Goal: Book appointment/travel/reservation

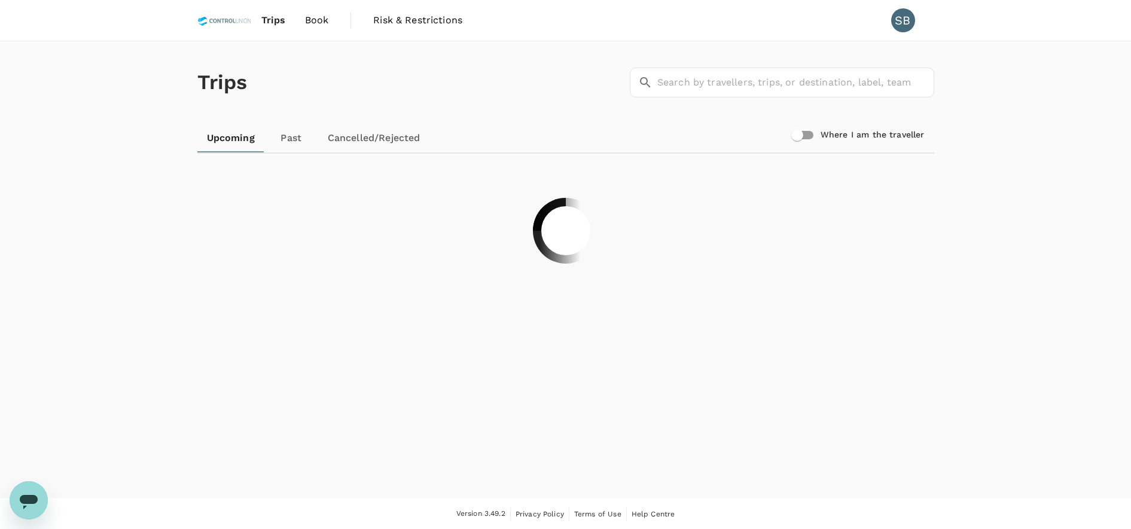
click at [318, 21] on span "Book" at bounding box center [317, 20] width 24 height 14
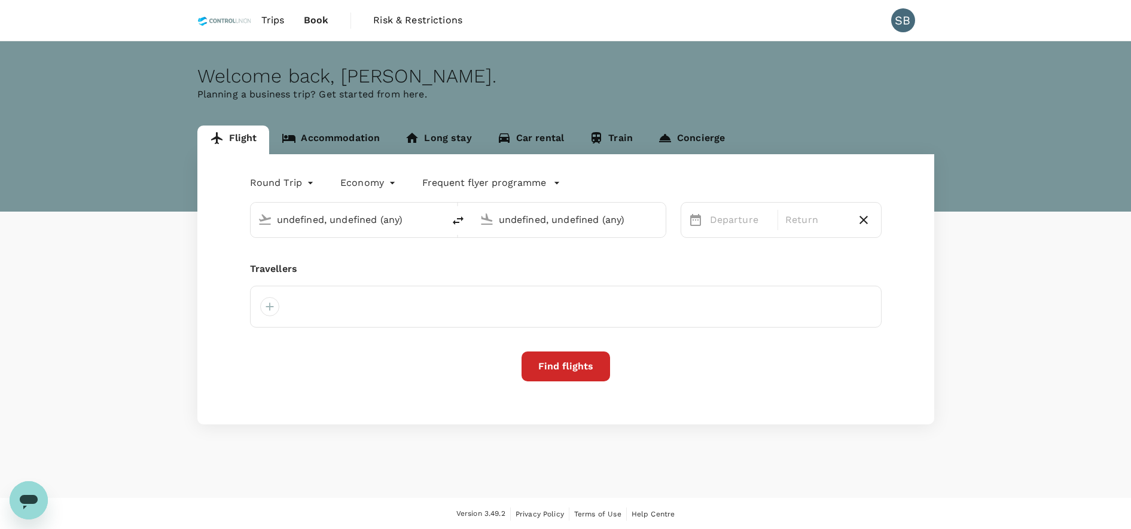
type input "Kuala Lumpur Intl ([GEOGRAPHIC_DATA])"
type input "Bintulu (BTU)"
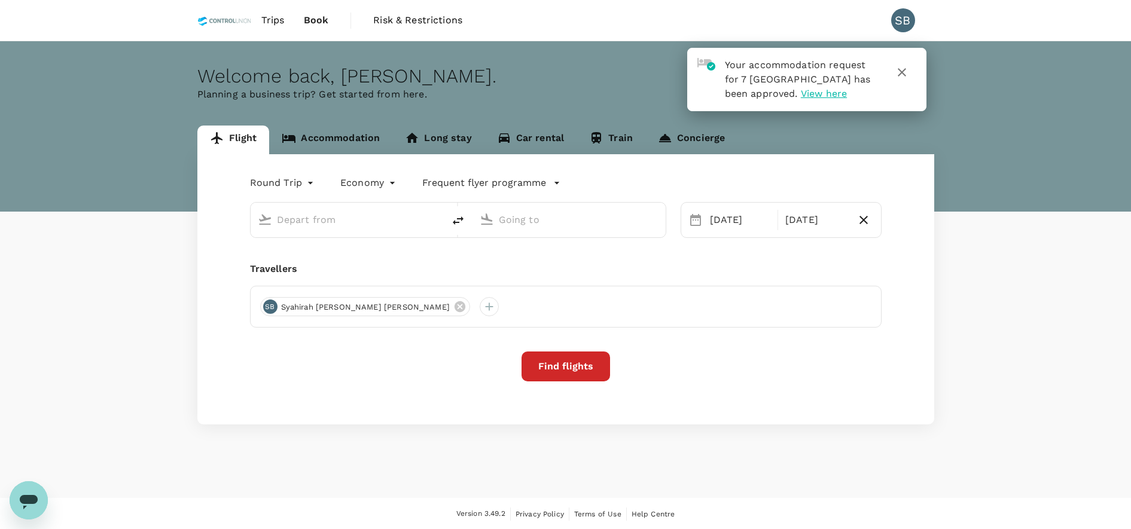
type input "Kuala Lumpur Intl ([GEOGRAPHIC_DATA])"
type input "Bintulu (BTU)"
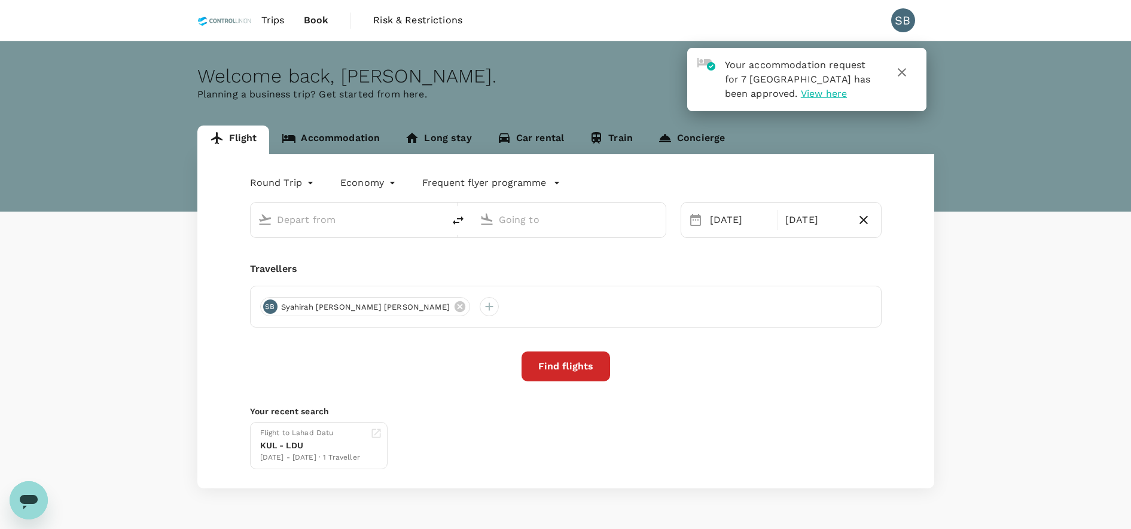
type input "Kuala Lumpur Intl ([GEOGRAPHIC_DATA])"
type input "Bintulu (BTU)"
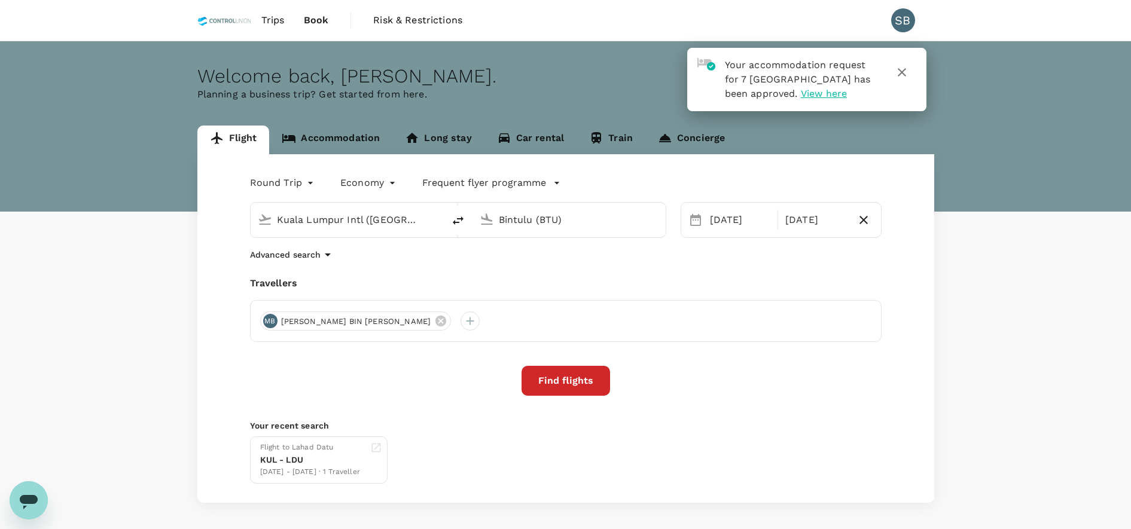
click at [319, 135] on link "Accommodation" at bounding box center [330, 140] width 123 height 29
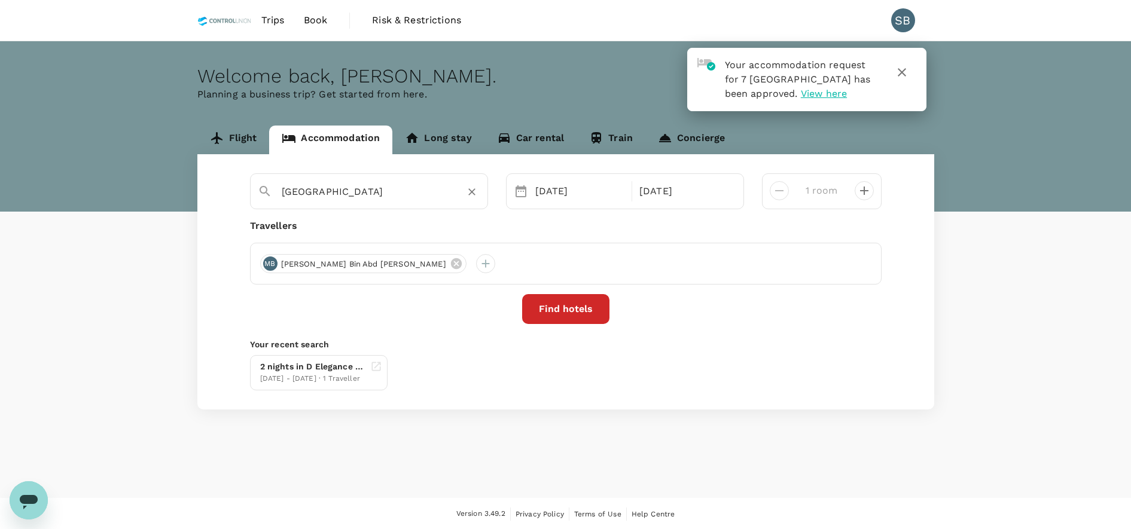
click at [376, 201] on div "[GEOGRAPHIC_DATA]" at bounding box center [381, 191] width 199 height 19
click at [374, 197] on input "[GEOGRAPHIC_DATA]" at bounding box center [364, 191] width 165 height 19
click at [380, 221] on span "Sungai Petani" at bounding box center [364, 216] width 65 height 11
type input "[GEOGRAPHIC_DATA]"
click at [577, 193] on div "[DATE]" at bounding box center [579, 191] width 99 height 24
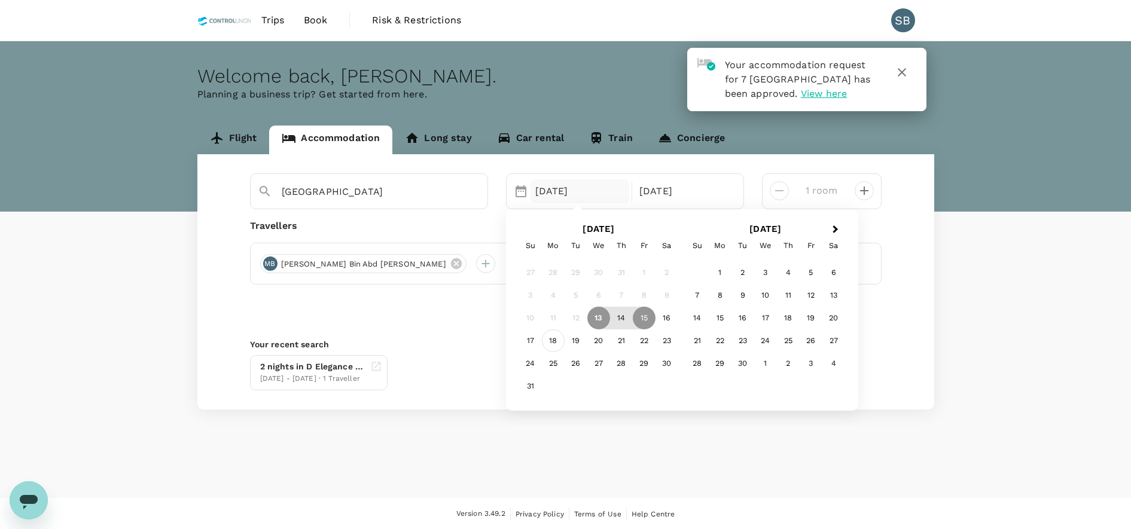
click at [558, 335] on div "18" at bounding box center [553, 340] width 23 height 23
click at [615, 338] on div "21" at bounding box center [621, 340] width 23 height 23
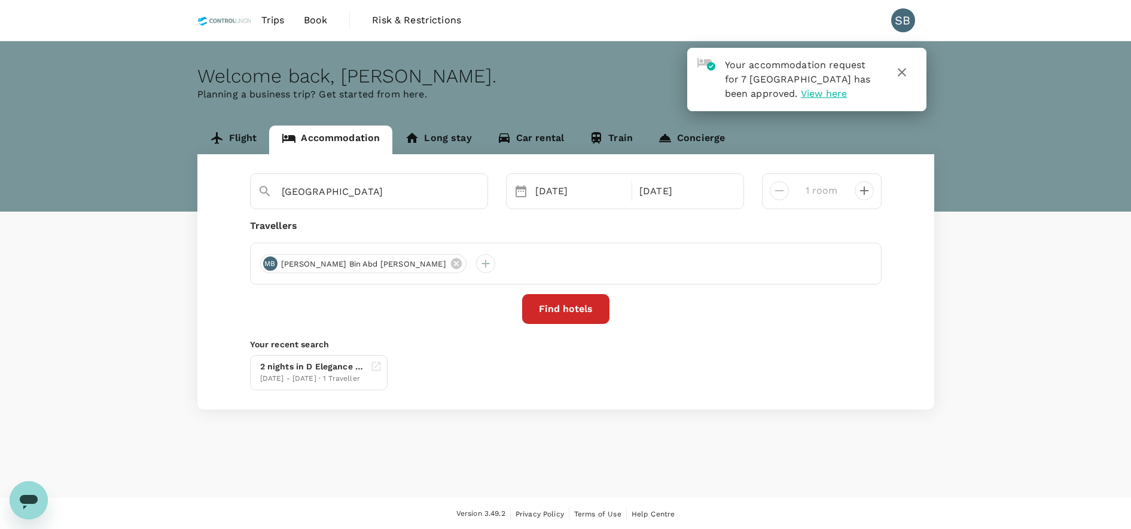
click at [550, 301] on button "Find hotels" at bounding box center [565, 309] width 87 height 30
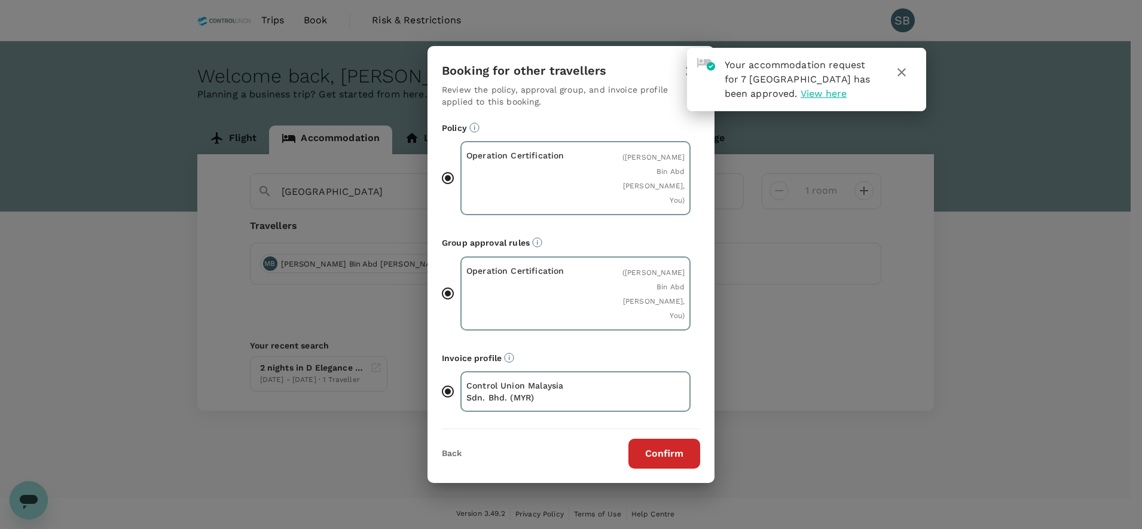
click at [656, 439] on button "Confirm" at bounding box center [664, 454] width 72 height 30
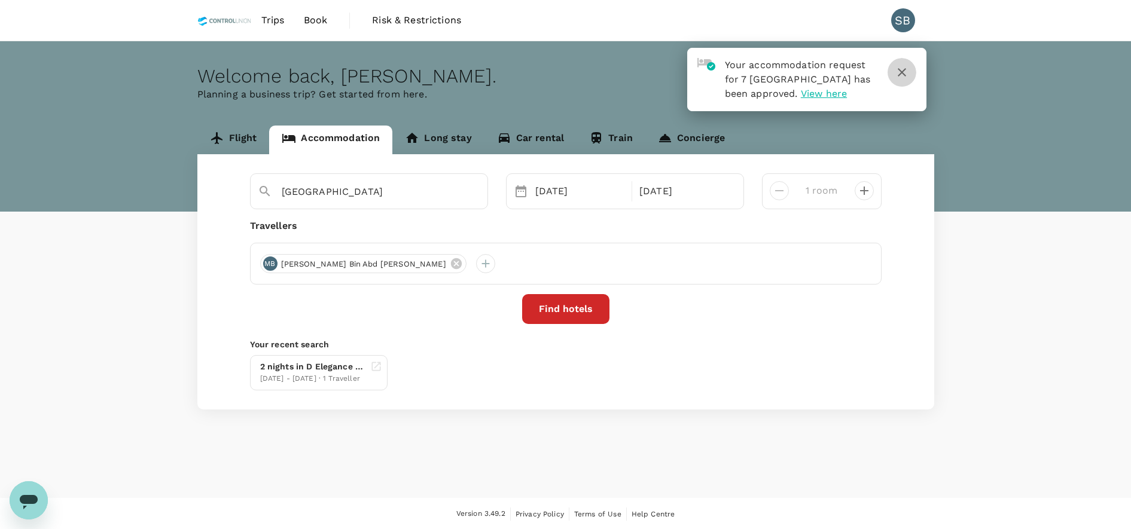
click at [904, 71] on icon "button" at bounding box center [901, 72] width 14 height 14
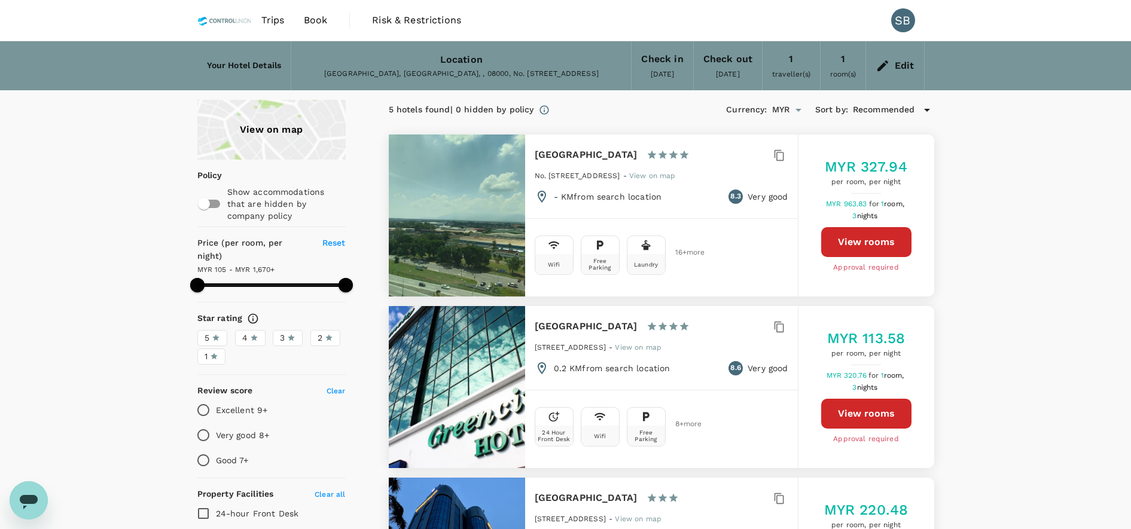
click at [889, 242] on button "View rooms" at bounding box center [866, 242] width 90 height 30
type input "1669.48"
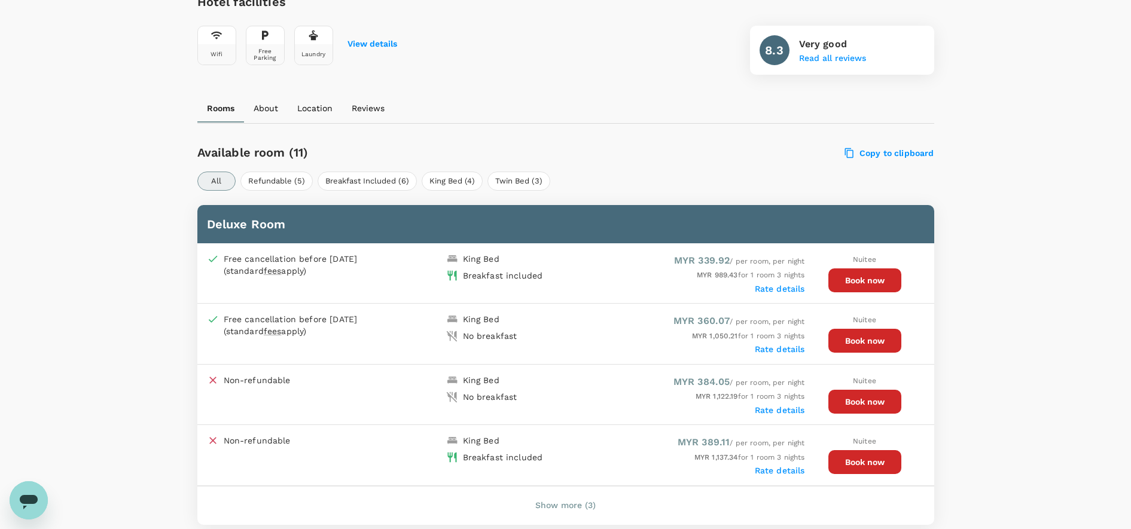
scroll to position [445, 0]
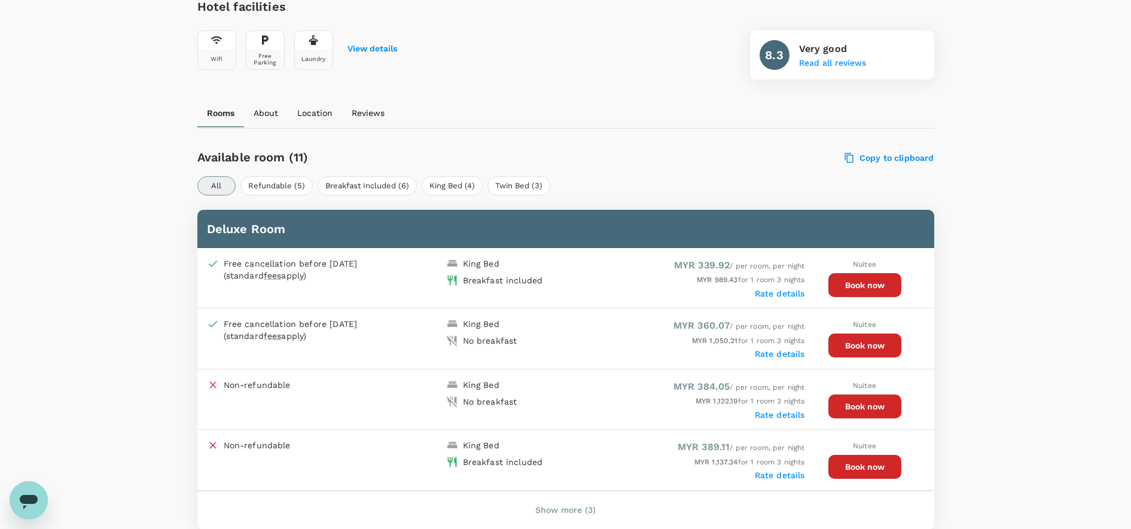
click at [785, 295] on label "Rate details" at bounding box center [780, 294] width 50 height 10
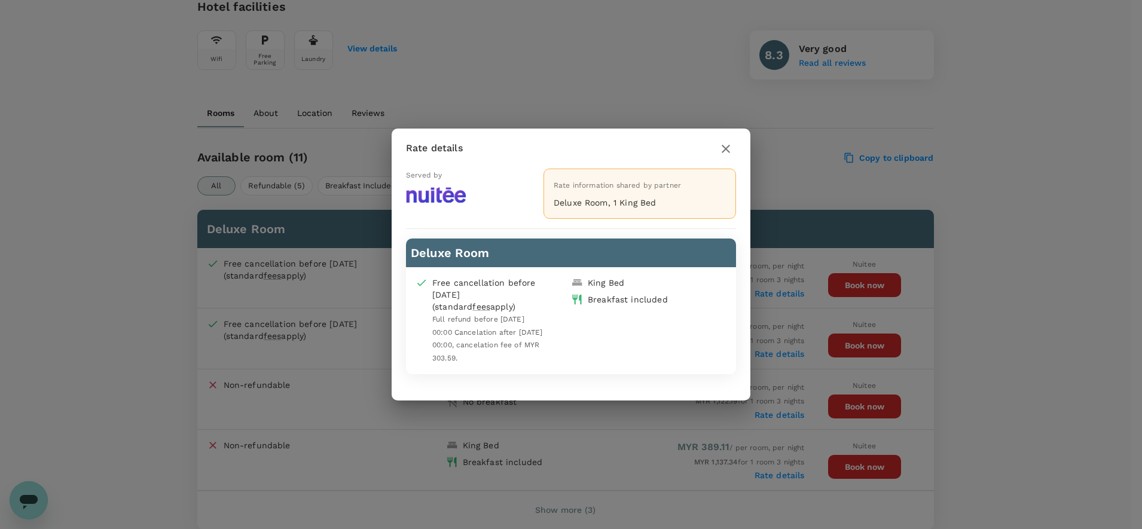
click at [724, 151] on icon "button" at bounding box center [726, 149] width 8 height 8
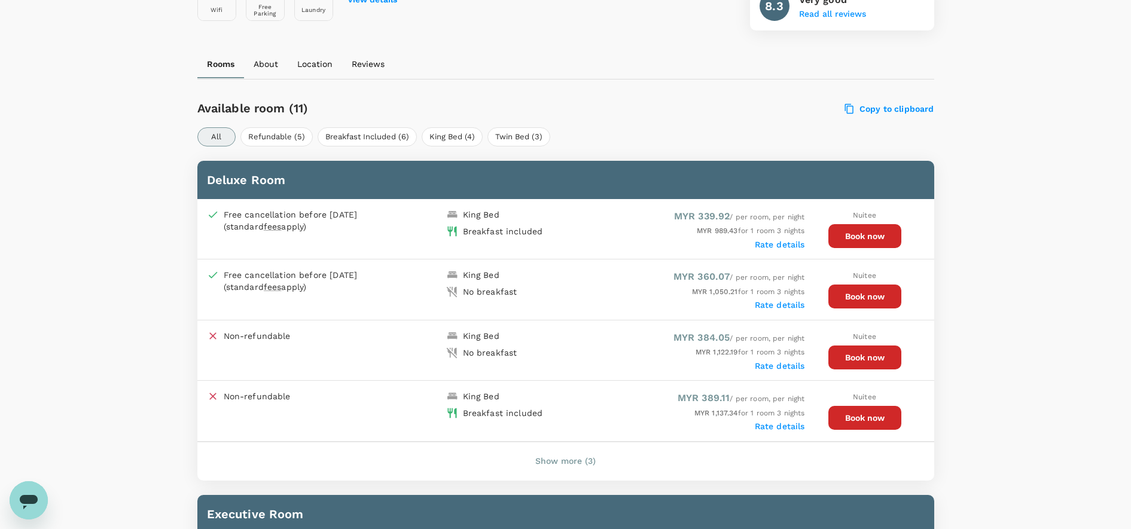
scroll to position [520, 0]
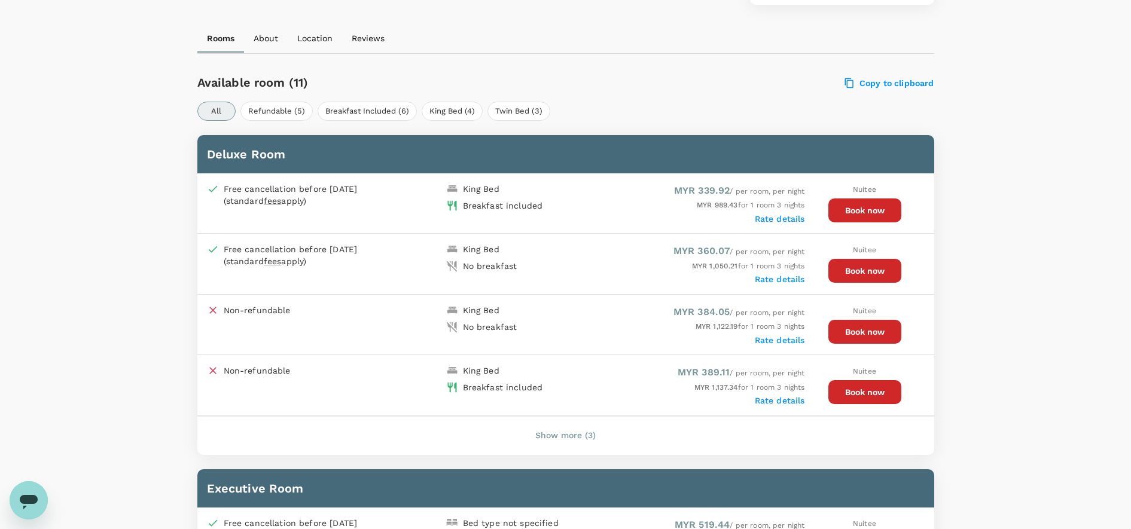
click at [640, 199] on div "MYR 989.43 for 1 room 3 nights" at bounding box center [685, 205] width 239 height 13
